Goal: Transaction & Acquisition: Purchase product/service

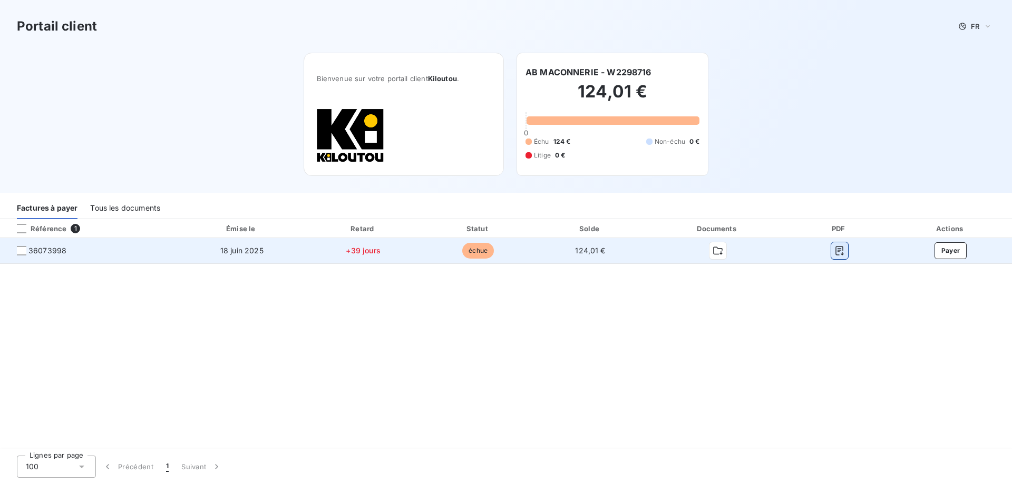
click at [841, 254] on icon "button" at bounding box center [839, 250] width 8 height 9
click at [951, 250] on button "Payer" at bounding box center [950, 250] width 33 height 17
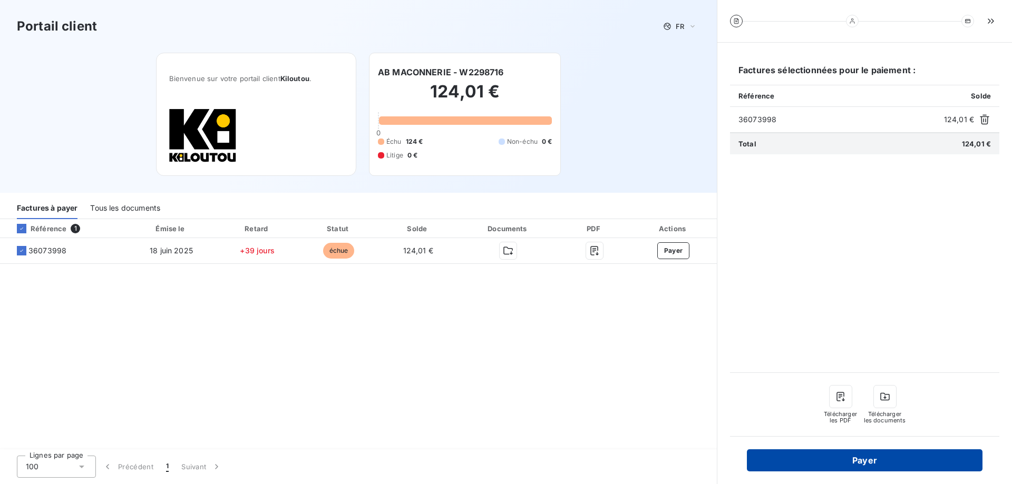
click at [861, 458] on button "Payer" at bounding box center [864, 460] width 235 height 22
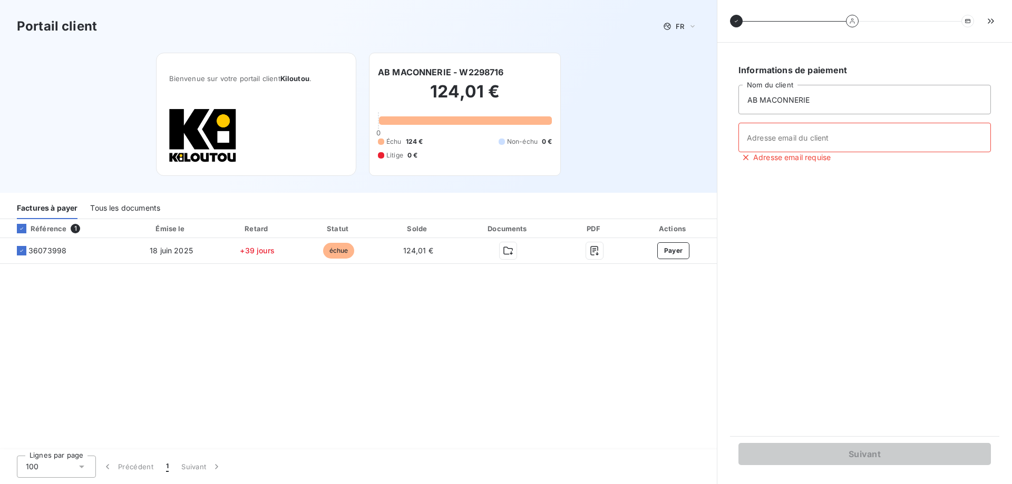
click at [119, 201] on div "Tous les documents" at bounding box center [125, 208] width 70 height 22
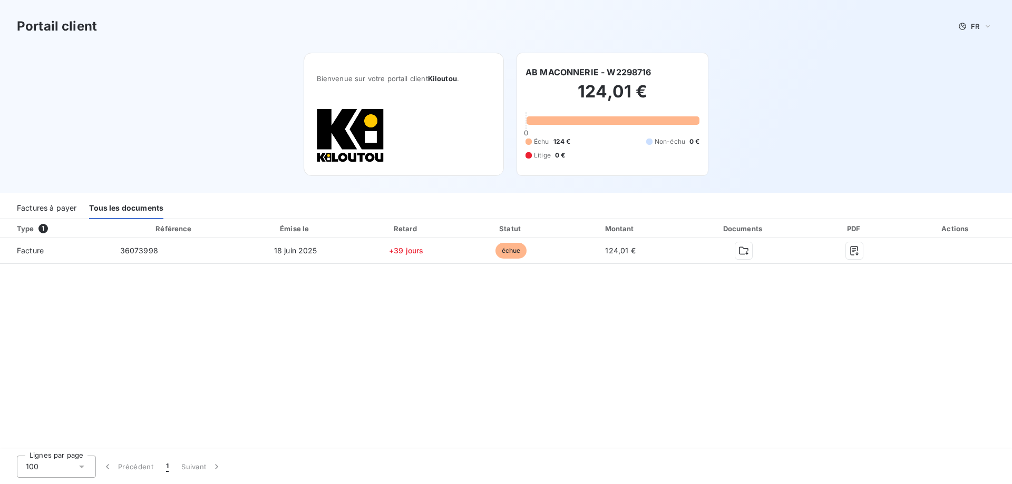
click at [33, 209] on div "Factures à payer" at bounding box center [47, 208] width 60 height 22
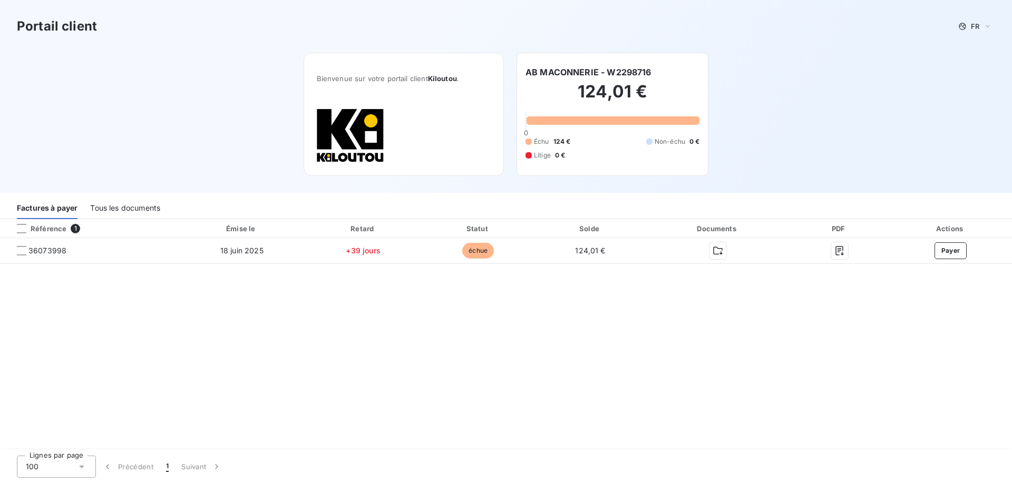
click at [82, 25] on h3 "Portail client" at bounding box center [57, 26] width 80 height 19
drag, startPoint x: 566, startPoint y: 76, endPoint x: 583, endPoint y: 95, distance: 25.0
click at [578, 91] on div "AB MACONNERIE - W2298716 124,01 € 0 Échu 124 € Non-échu 0 € Litige 0 €" at bounding box center [612, 114] width 174 height 97
click at [583, 95] on h2 "124,01 €" at bounding box center [612, 97] width 174 height 32
click at [645, 93] on h2 "124,01 €" at bounding box center [612, 97] width 174 height 32
